Goal: Task Accomplishment & Management: Manage account settings

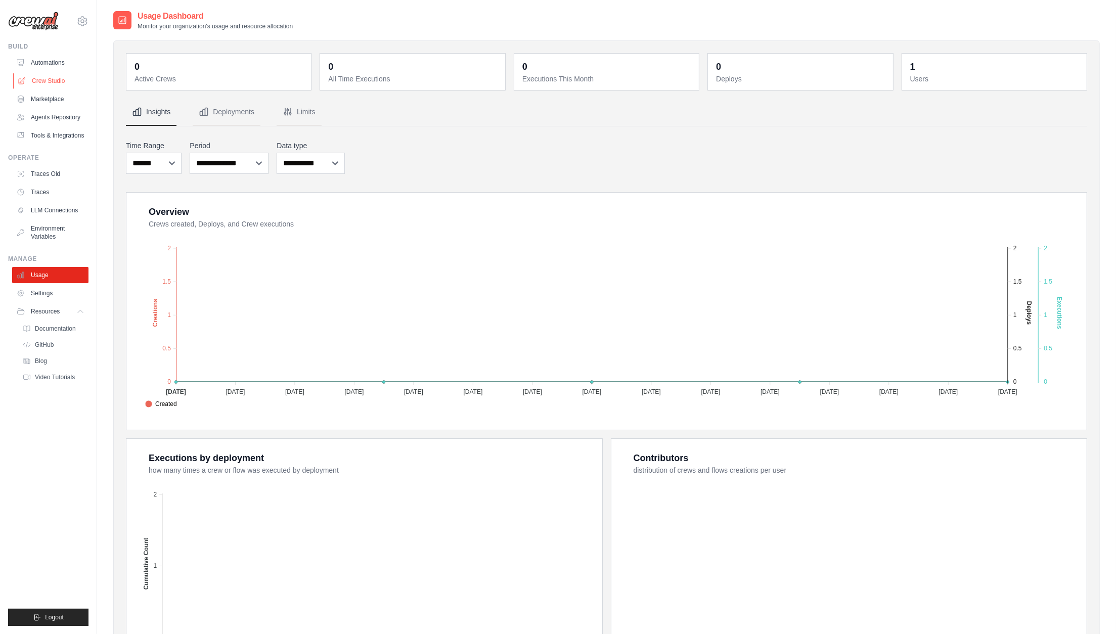
click at [50, 81] on link "Crew Studio" at bounding box center [51, 81] width 76 height 16
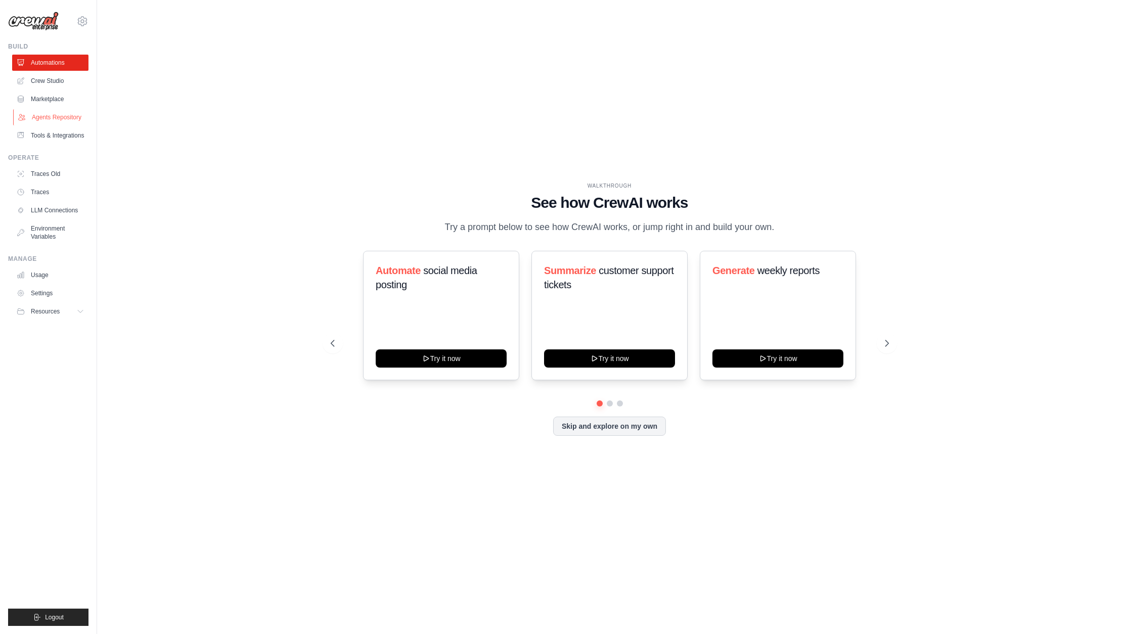
click at [55, 118] on link "Agents Repository" at bounding box center [51, 117] width 76 height 16
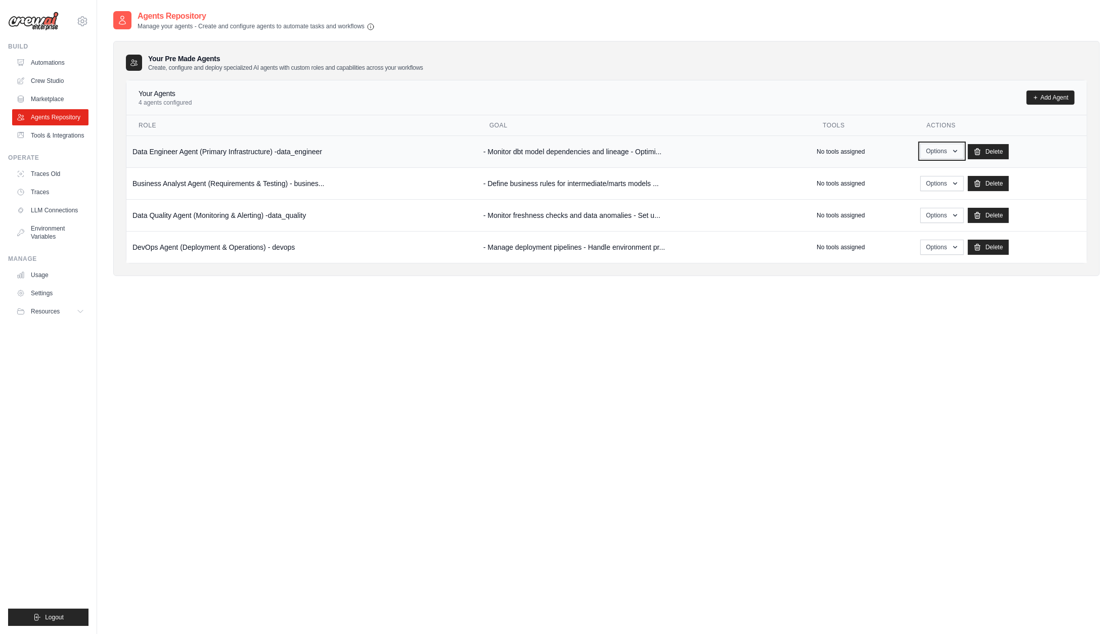
click at [934, 153] on button "Options" at bounding box center [941, 151] width 43 height 15
click at [908, 191] on link "Edit" at bounding box center [927, 193] width 73 height 18
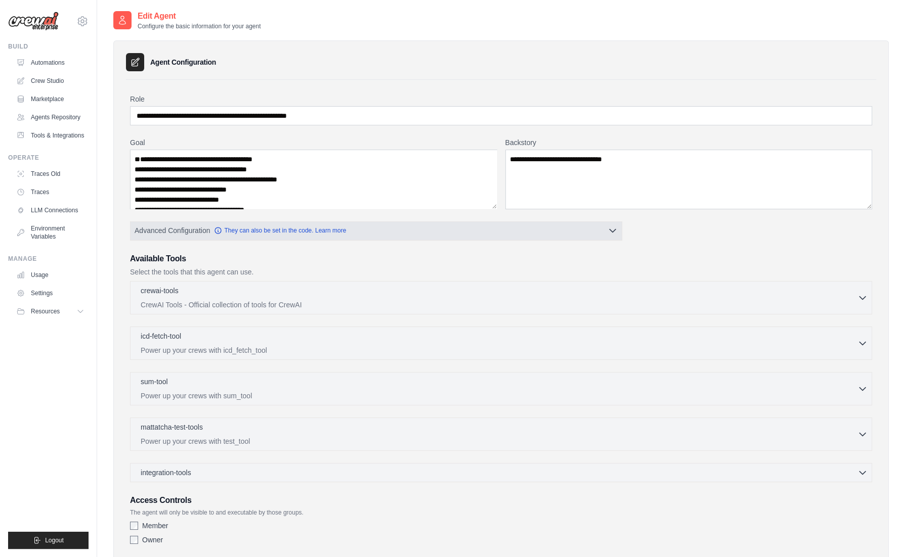
click at [595, 232] on button "Advanced Configuration They can also be set in the code. Learn more" at bounding box center [375, 230] width 491 height 18
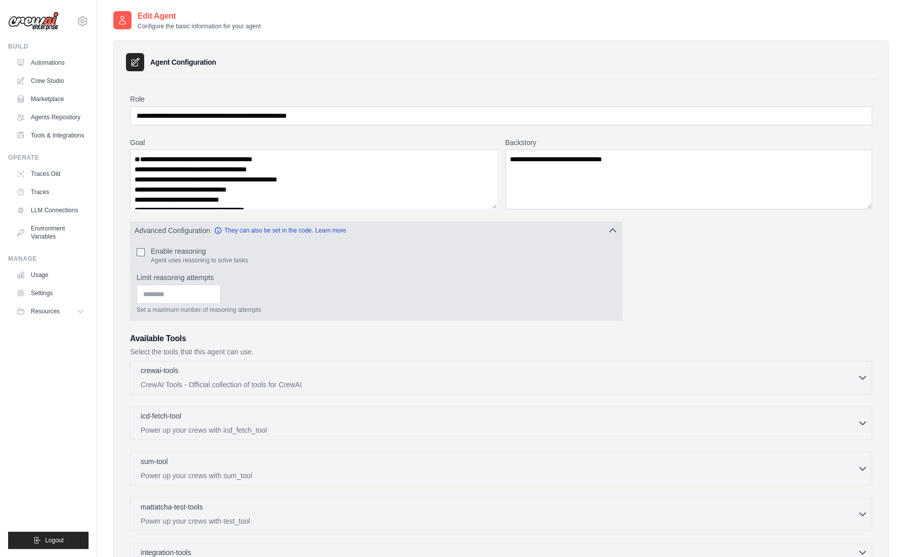
click at [595, 232] on button "Advanced Configuration They can also be set in the code. Learn more" at bounding box center [375, 230] width 491 height 18
